Goal: Information Seeking & Learning: Learn about a topic

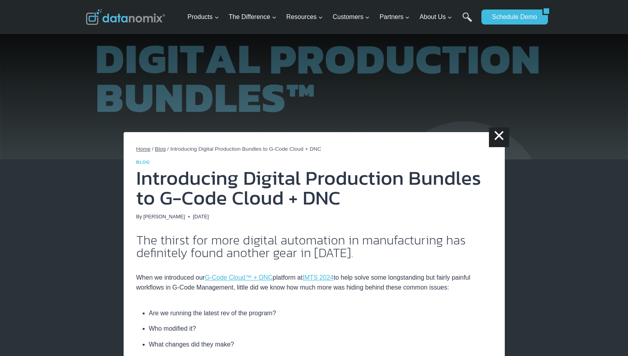
click at [157, 217] on link "[PERSON_NAME]" at bounding box center [164, 217] width 42 height 6
